Goal: Task Accomplishment & Management: Use online tool/utility

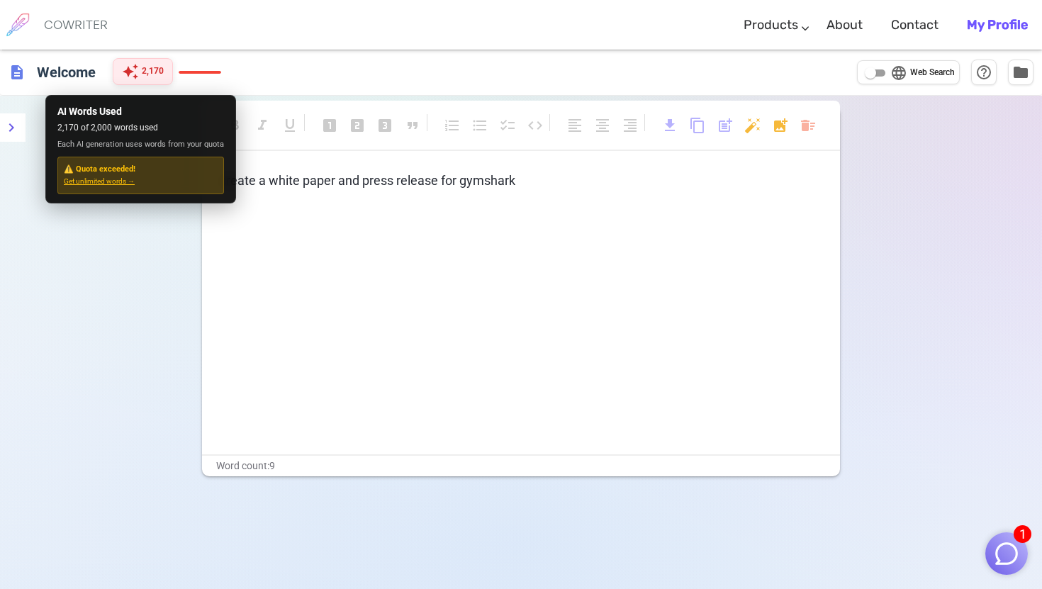
click at [161, 70] on span "2,170" at bounding box center [153, 72] width 22 height 14
click at [101, 262] on div "format_bold format_italic format_underlined looks_one looks_two looks_3 format_…" at bounding box center [521, 390] width 1042 height 589
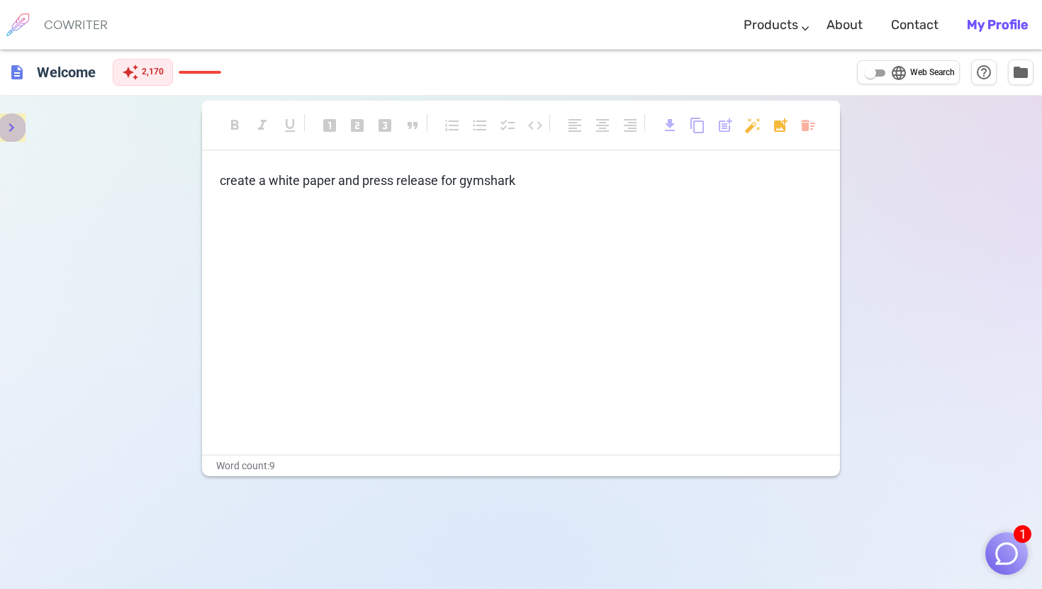
click at [9, 122] on icon "menu" at bounding box center [11, 127] width 17 height 17
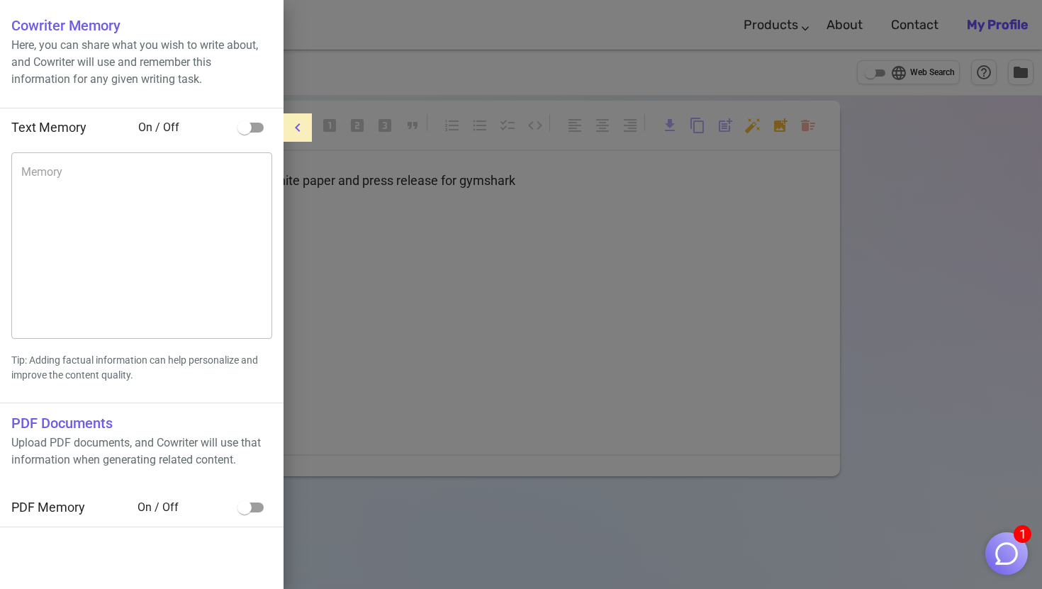
click at [372, 359] on div at bounding box center [521, 294] width 1042 height 589
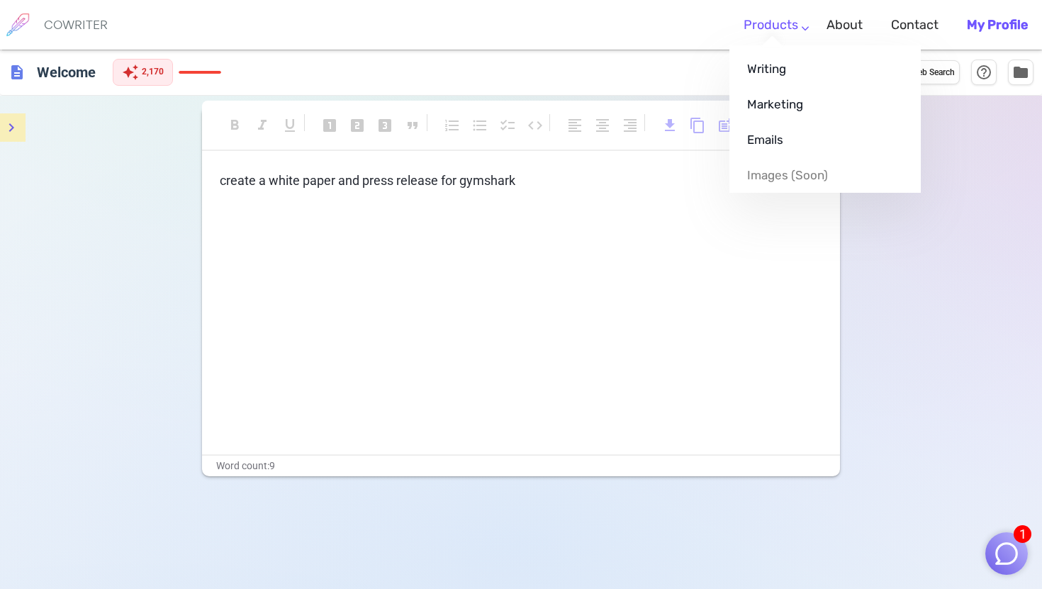
click at [787, 23] on link "Products" at bounding box center [771, 25] width 55 height 42
click at [771, 67] on link "Writing" at bounding box center [824, 68] width 191 height 35
